Goal: Obtain resource: Download file/media

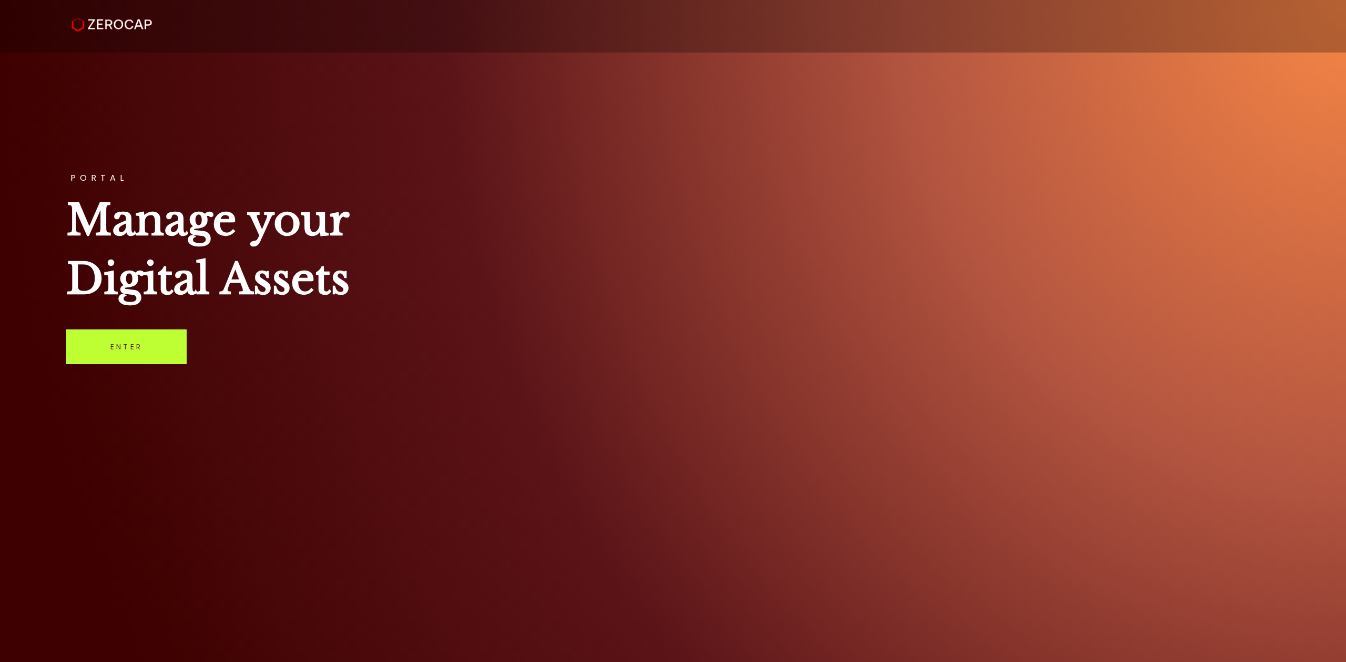
click at [138, 358] on link "Enter" at bounding box center [126, 347] width 120 height 35
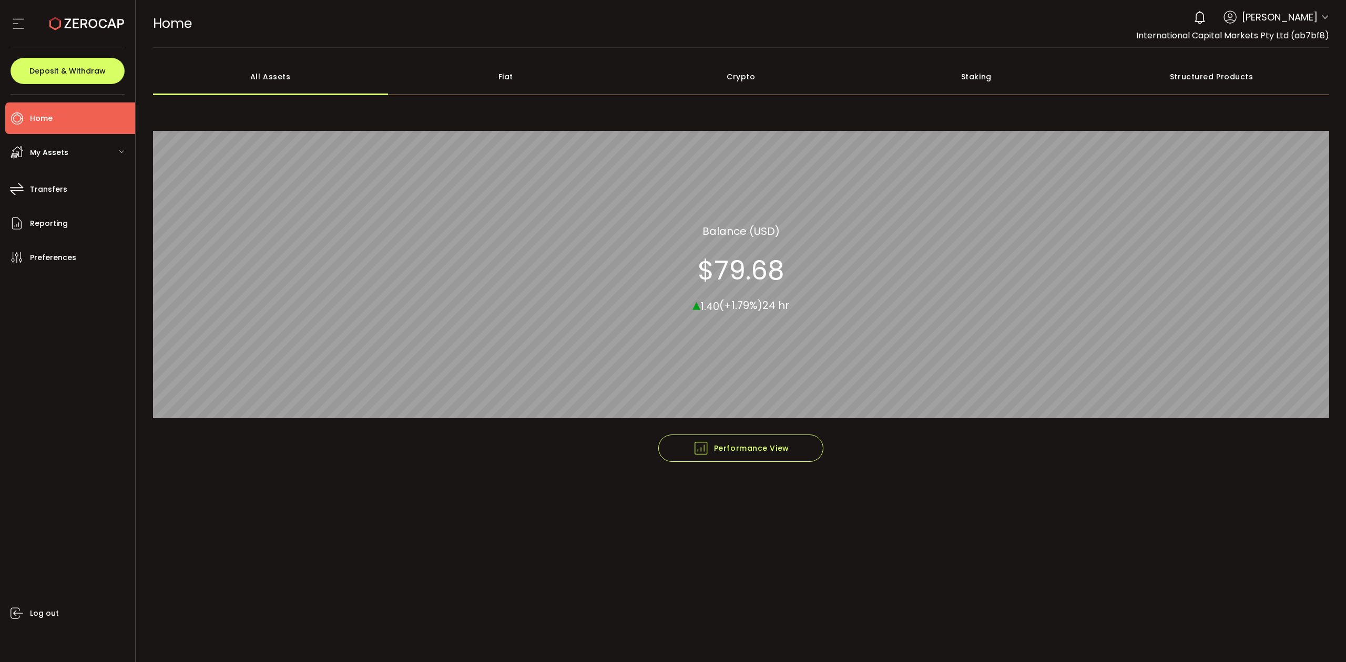
click at [1329, 22] on header "PDF is being processed and will download to your computer HOME Buy Power $0.00 …" at bounding box center [741, 24] width 1210 height 48
click at [1325, 19] on icon at bounding box center [1324, 17] width 8 height 8
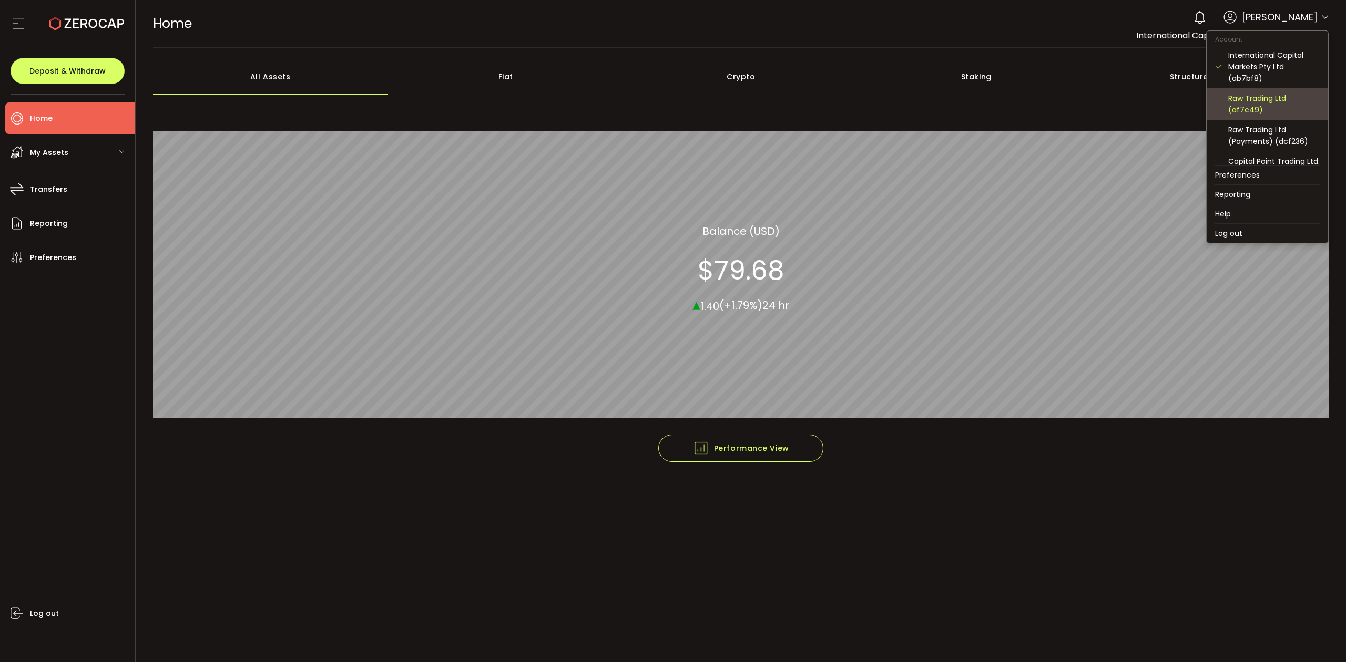
click at [1262, 95] on div "Raw Trading Ltd (af7c49)" at bounding box center [1273, 104] width 91 height 23
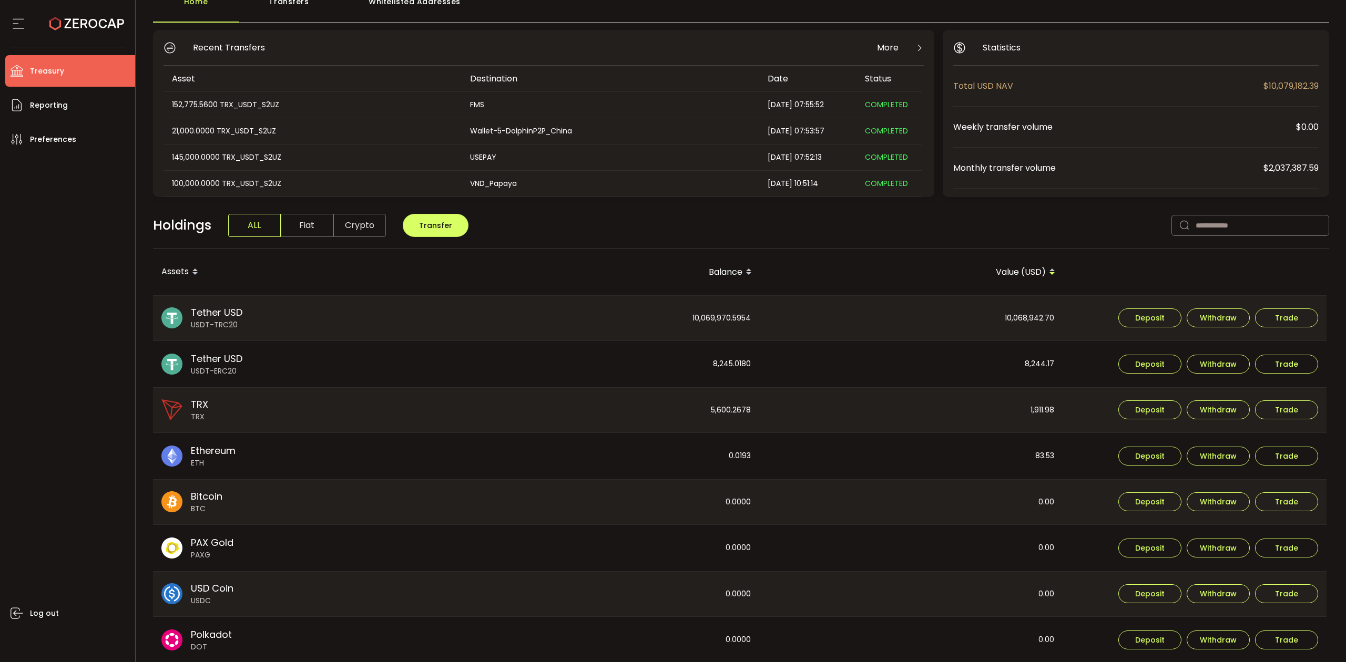
scroll to position [208, 0]
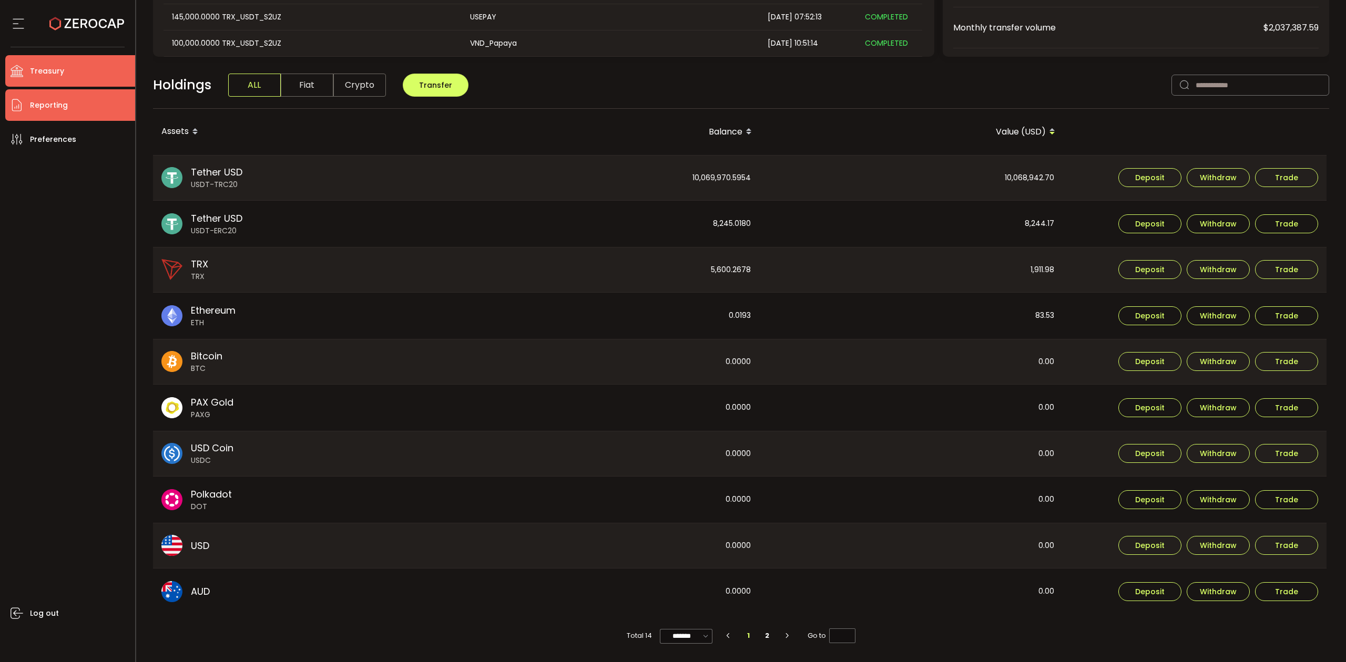
click at [53, 110] on span "Reporting" at bounding box center [49, 105] width 38 height 15
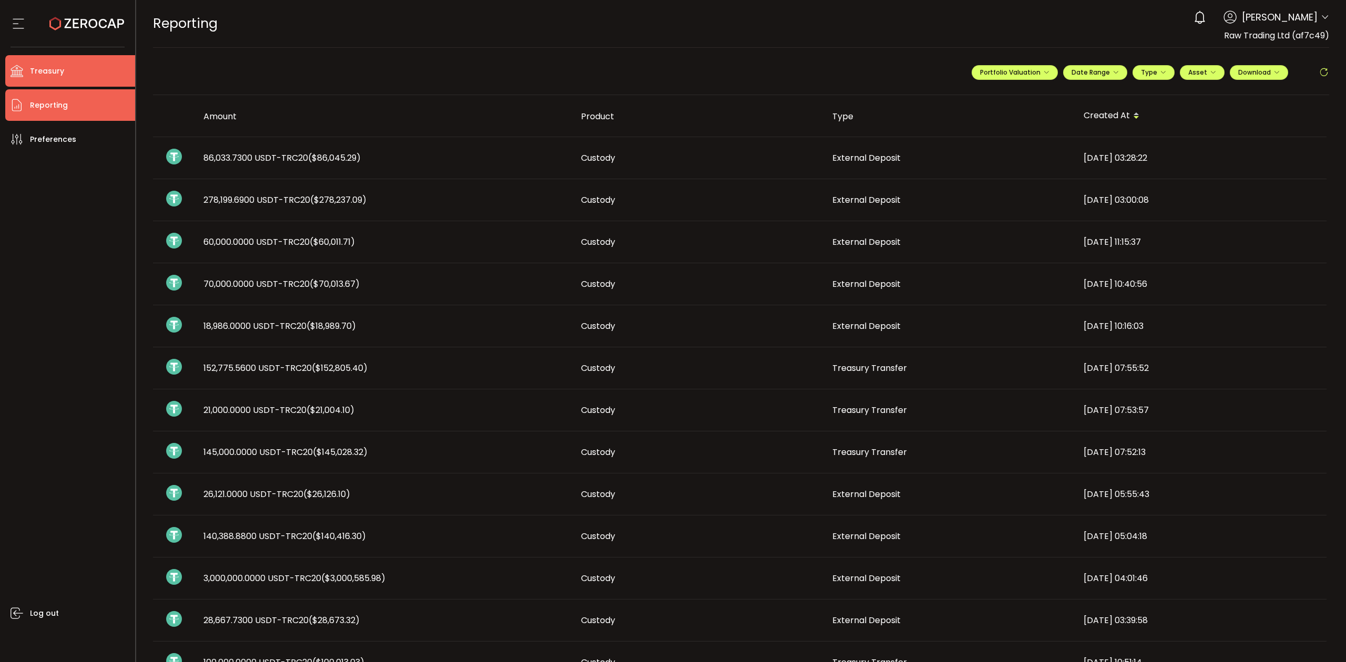
click at [89, 61] on li "Treasury" at bounding box center [70, 71] width 130 height 32
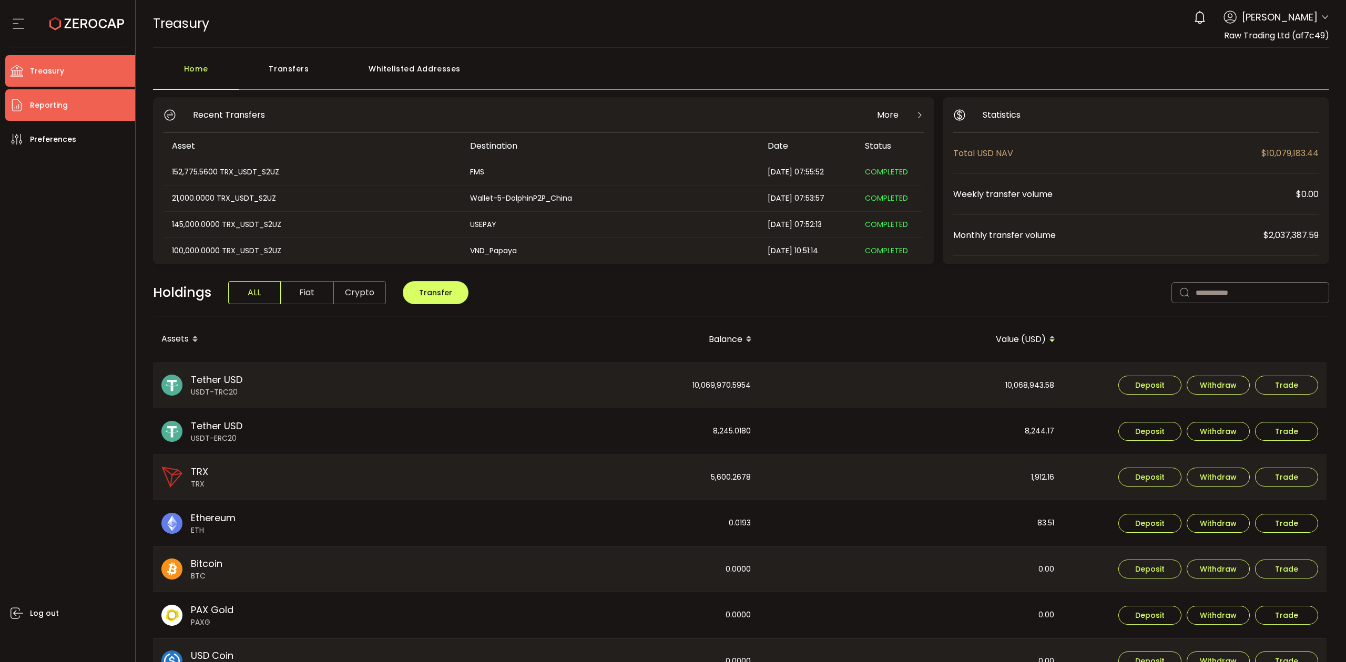
click at [57, 110] on span "Reporting" at bounding box center [49, 105] width 38 height 15
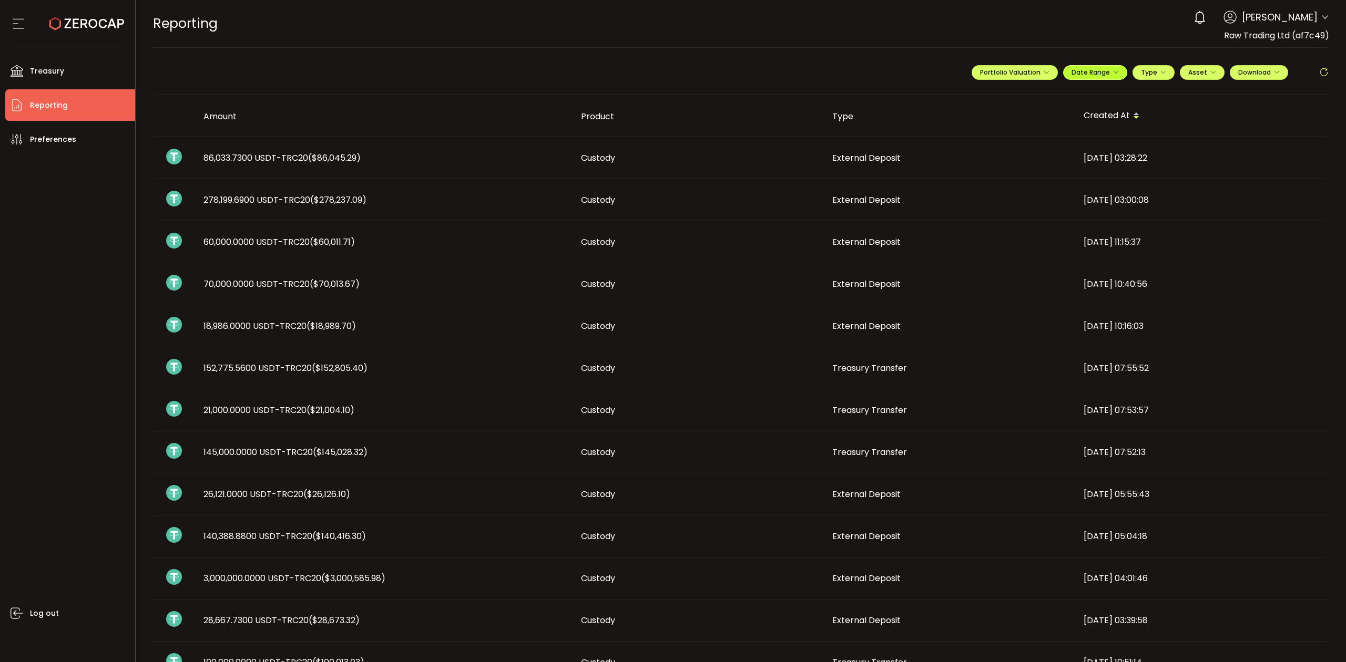
click at [1112, 70] on icon "button" at bounding box center [1115, 72] width 6 height 6
click at [1022, 90] on icon at bounding box center [1026, 95] width 13 height 11
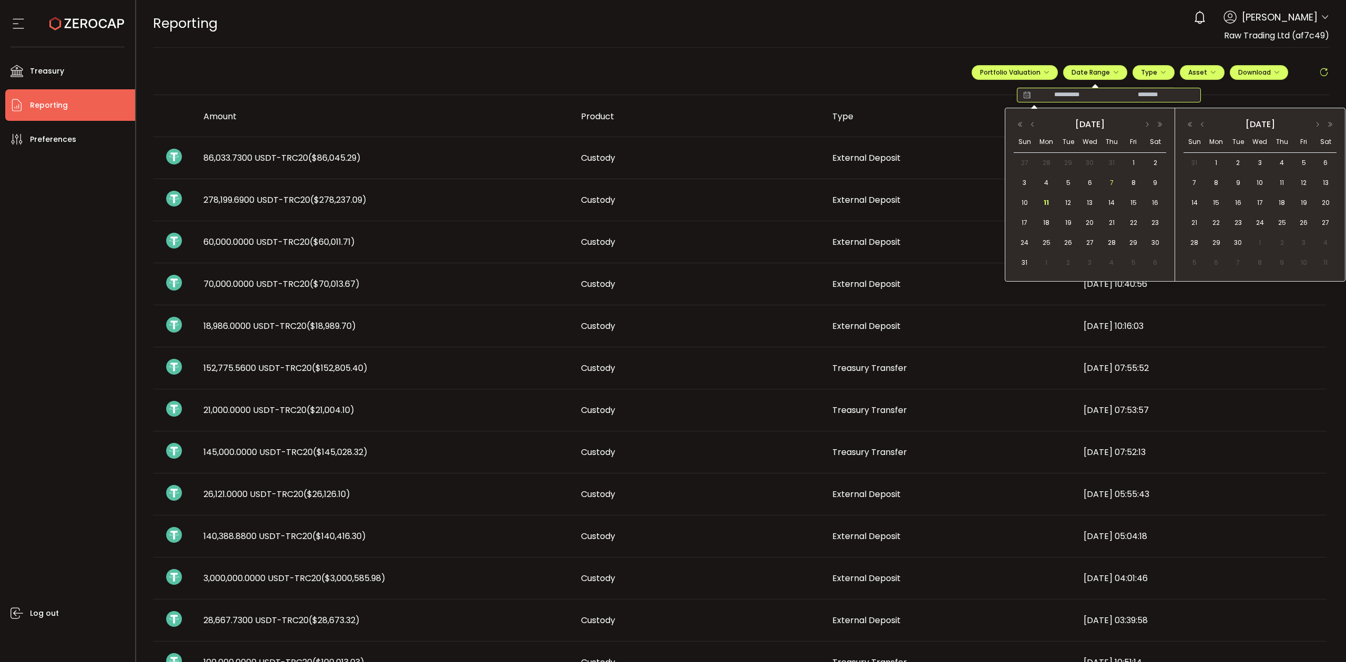
drag, startPoint x: 1112, startPoint y: 182, endPoint x: 1097, endPoint y: 188, distance: 16.0
click at [1111, 183] on span "7" at bounding box center [1111, 183] width 13 height 13
click at [1043, 204] on span "11" at bounding box center [1046, 203] width 13 height 13
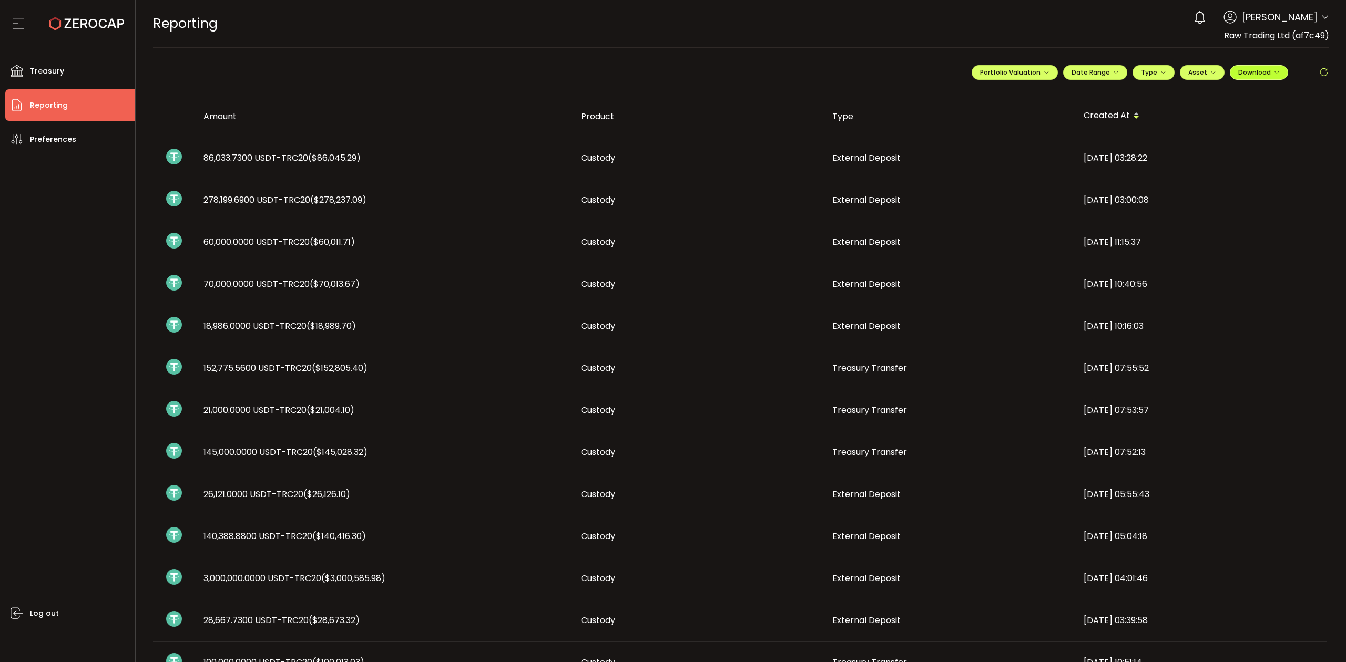
click at [1260, 73] on span "Download" at bounding box center [1259, 72] width 42 height 9
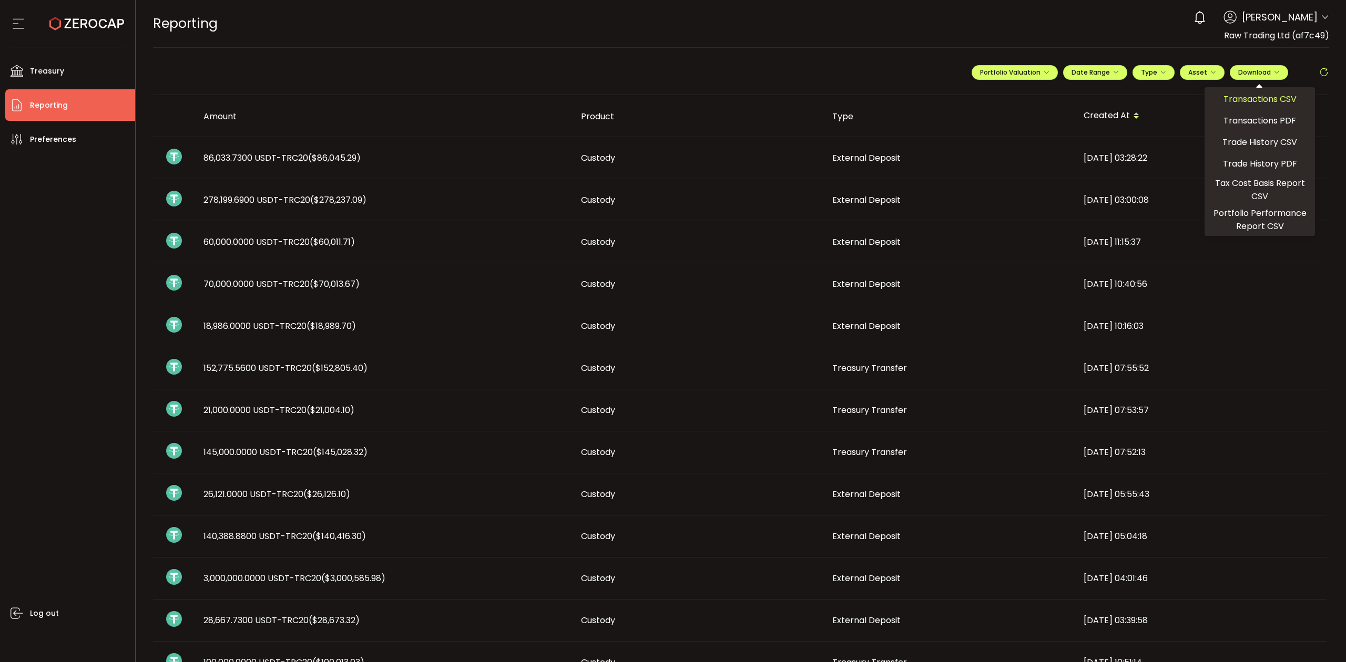
click at [1247, 103] on span "Transactions CSV" at bounding box center [1259, 99] width 73 height 13
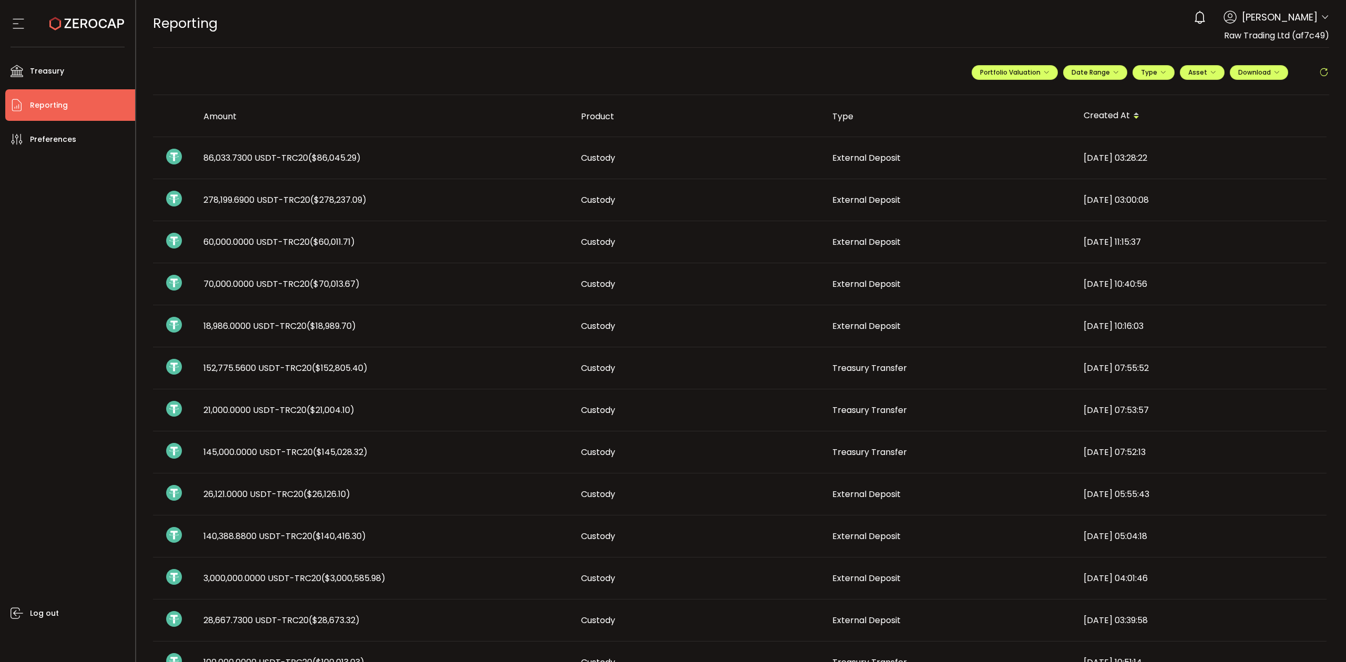
click at [1321, 14] on icon at bounding box center [1324, 17] width 8 height 8
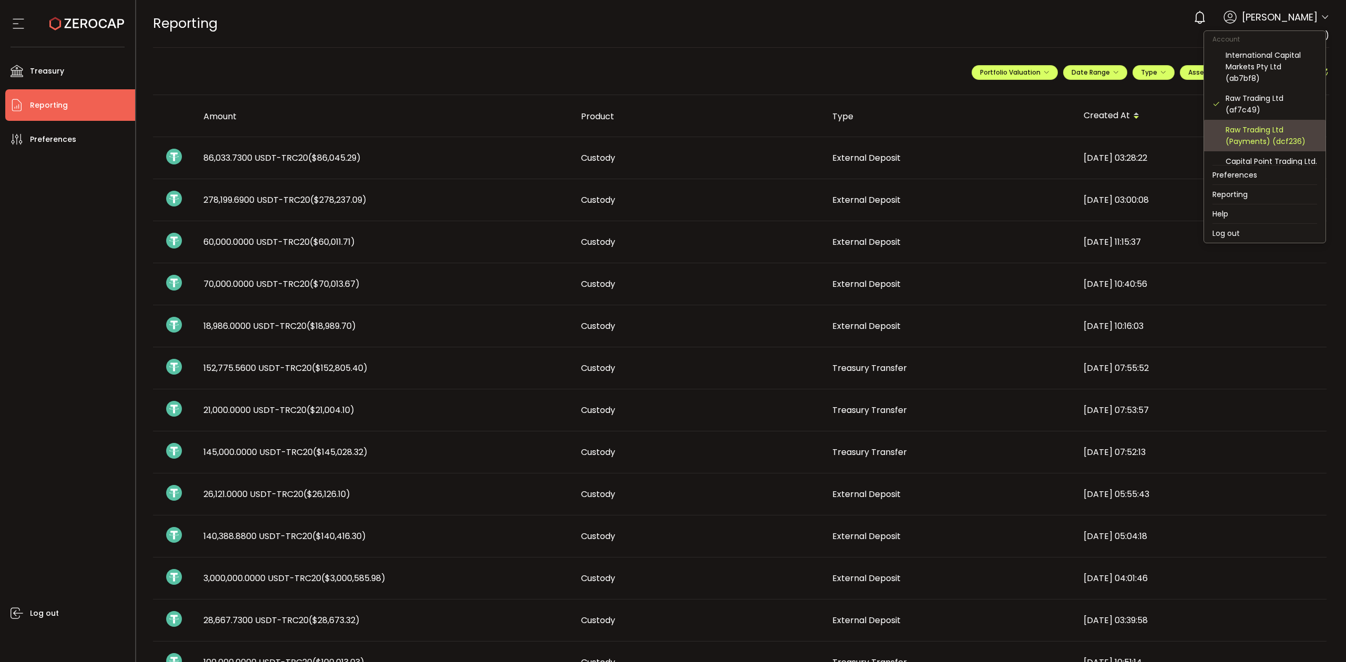
click at [1262, 127] on div "Raw Trading Ltd (Payments) (dcf236)" at bounding box center [1270, 135] width 91 height 23
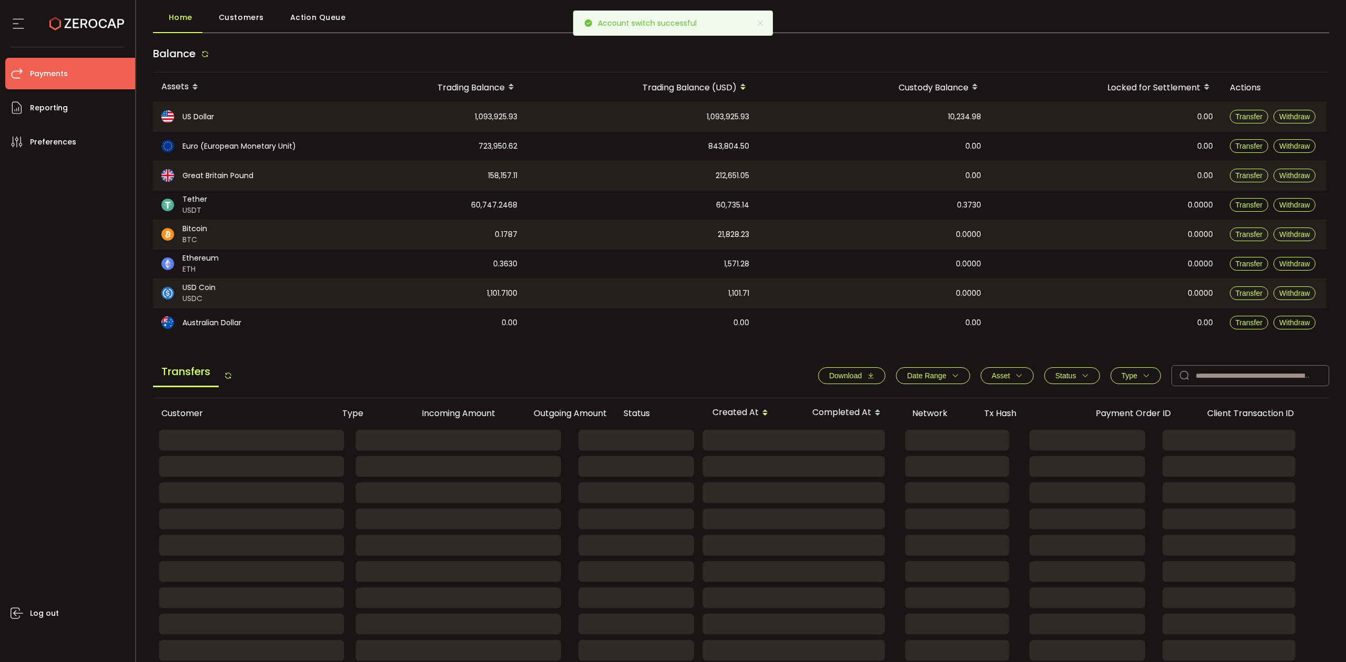
scroll to position [91, 0]
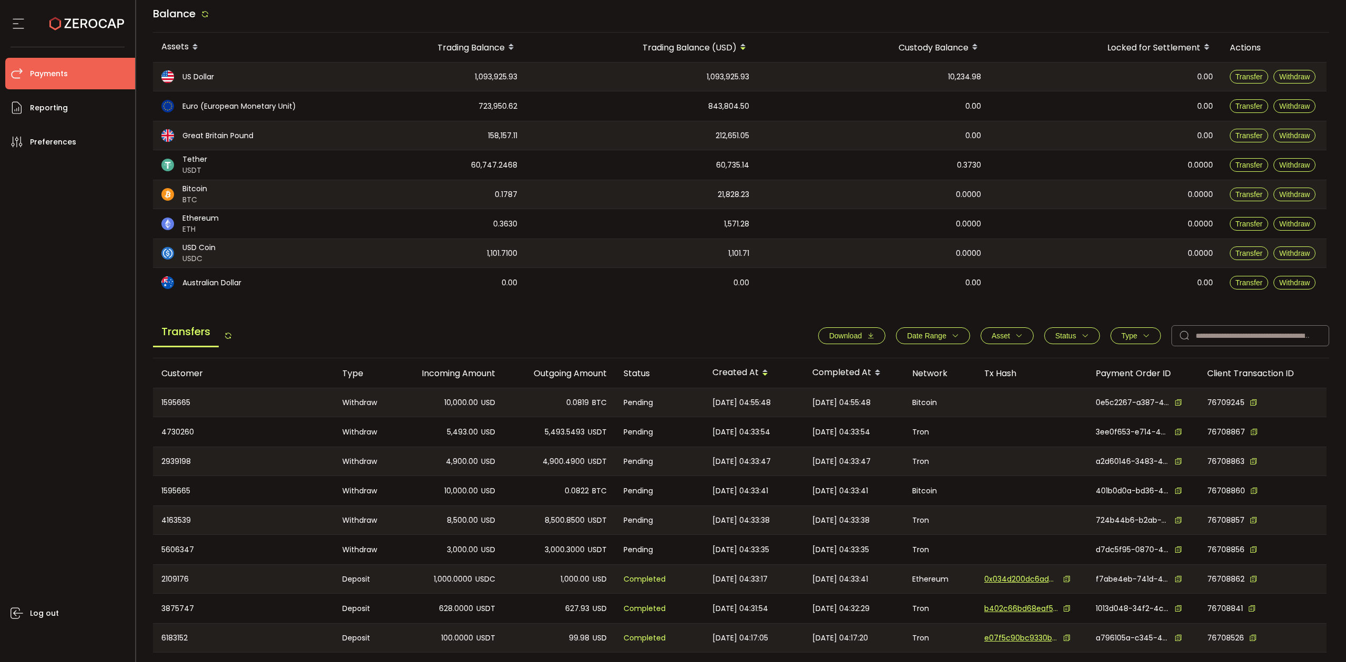
click at [960, 338] on button "Date Range" at bounding box center [933, 335] width 74 height 17
click at [886, 364] on icon at bounding box center [890, 361] width 12 height 17
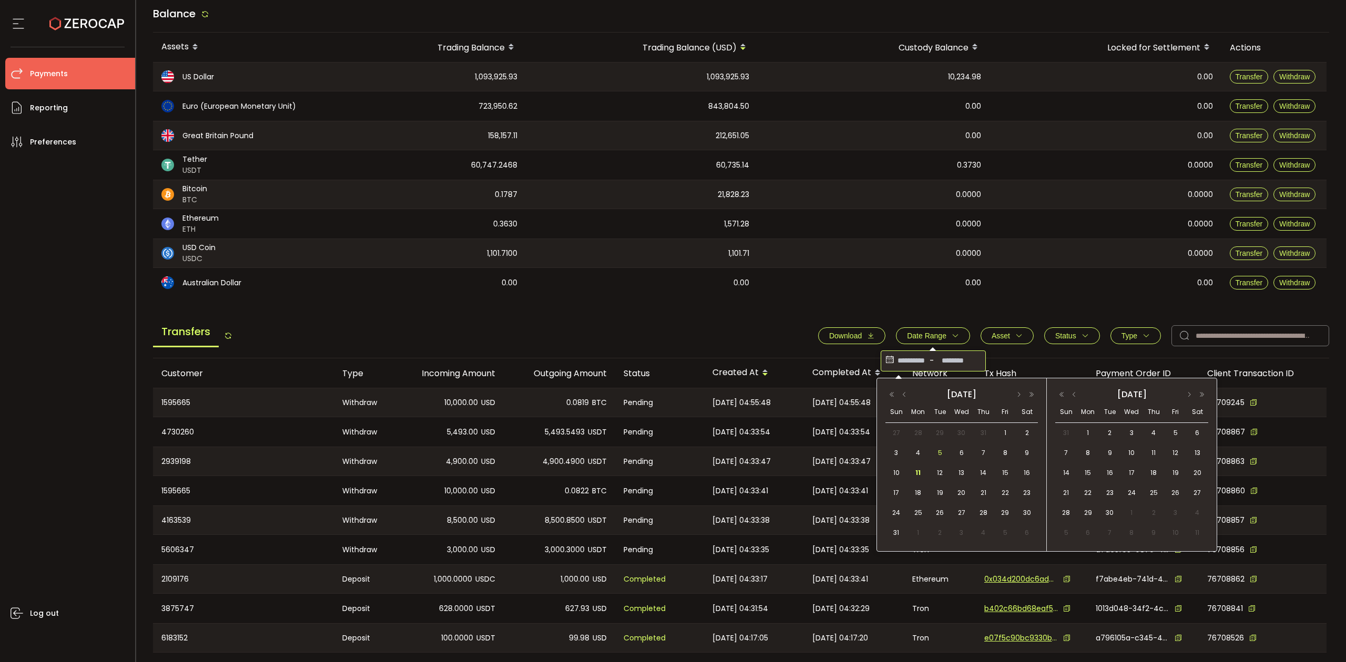
click at [940, 453] on span "5" at bounding box center [939, 453] width 13 height 13
click at [919, 474] on span "11" at bounding box center [917, 473] width 13 height 13
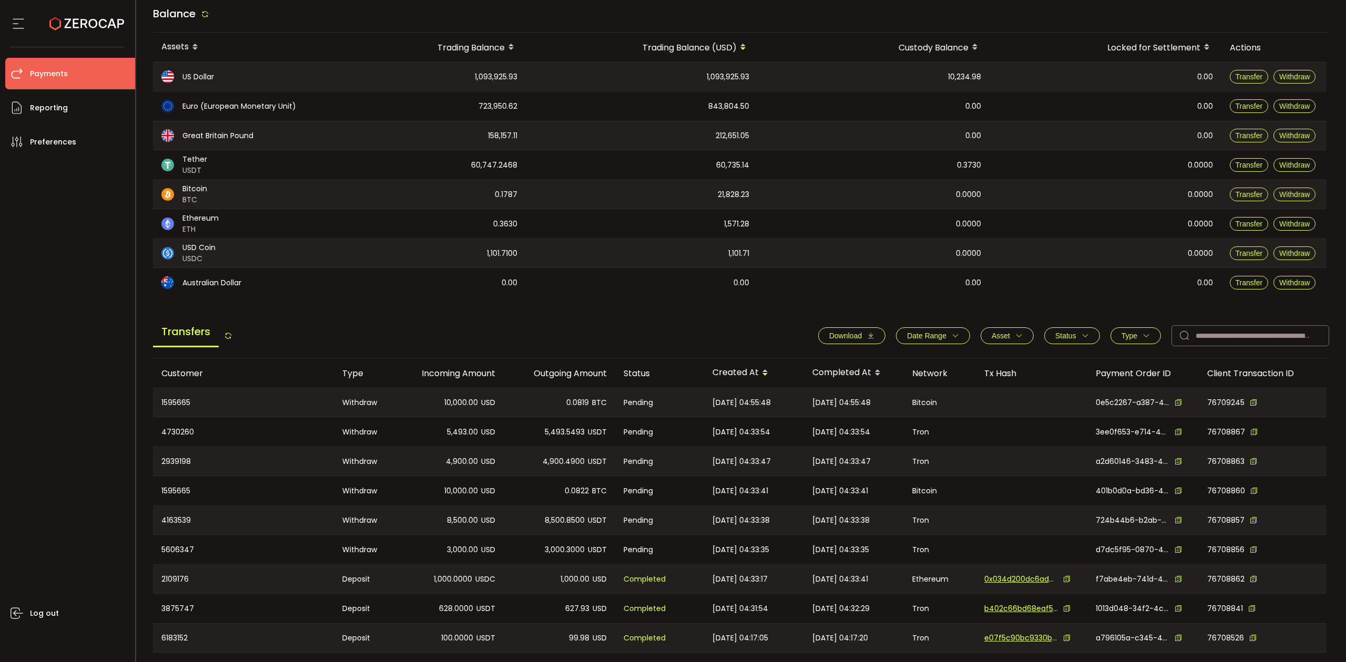
click at [856, 340] on span "Download" at bounding box center [845, 336] width 33 height 8
